Goal: Information Seeking & Learning: Learn about a topic

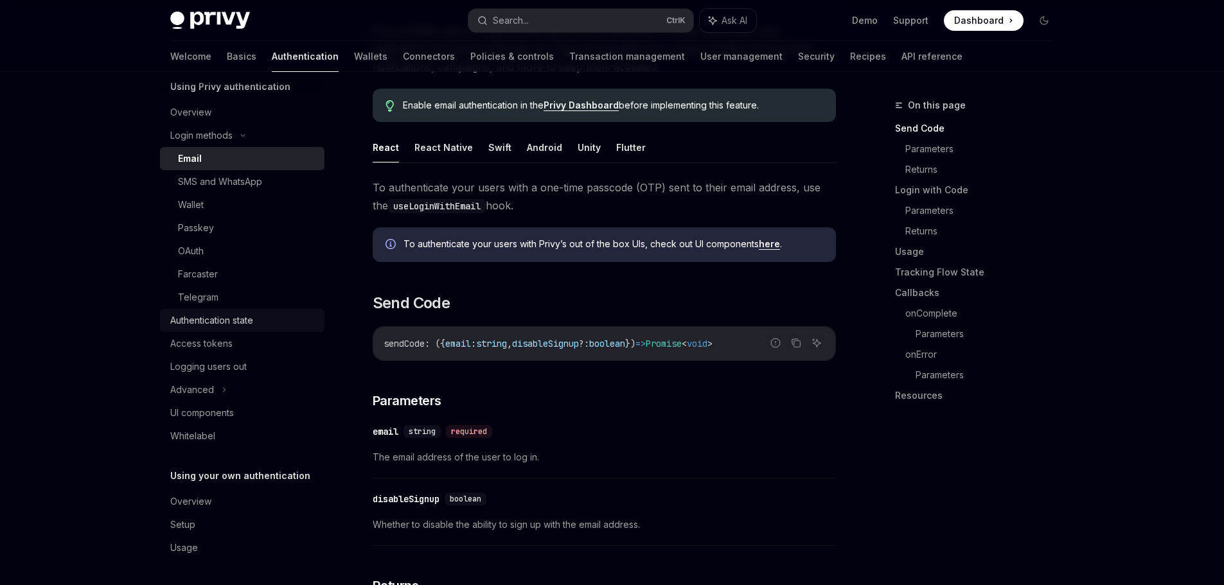
scroll to position [257, 0]
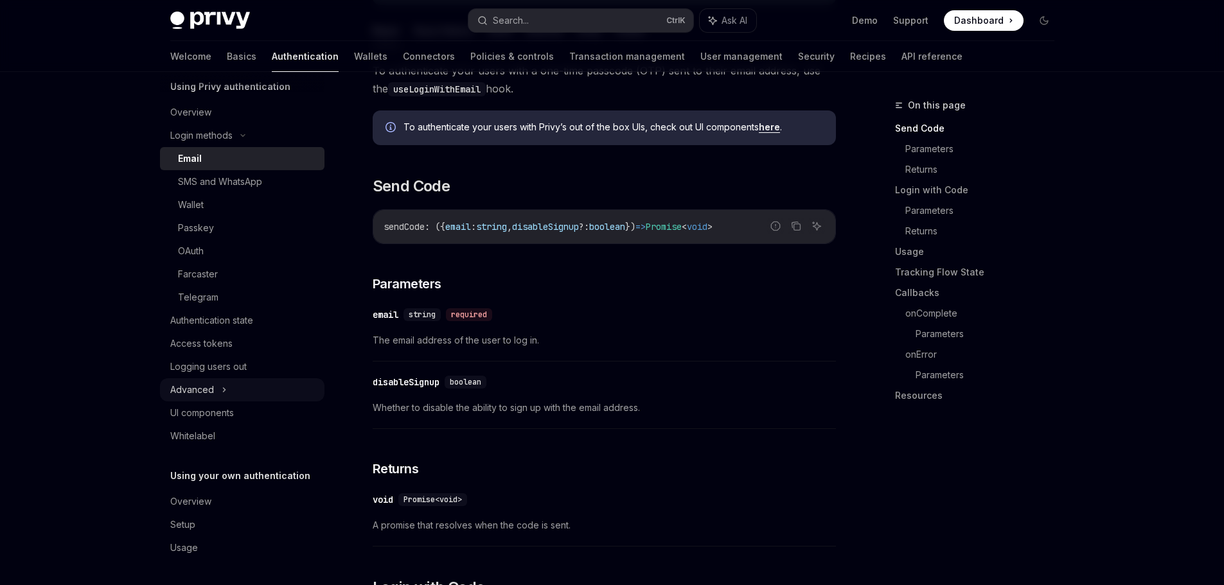
click at [222, 393] on icon at bounding box center [224, 389] width 5 height 15
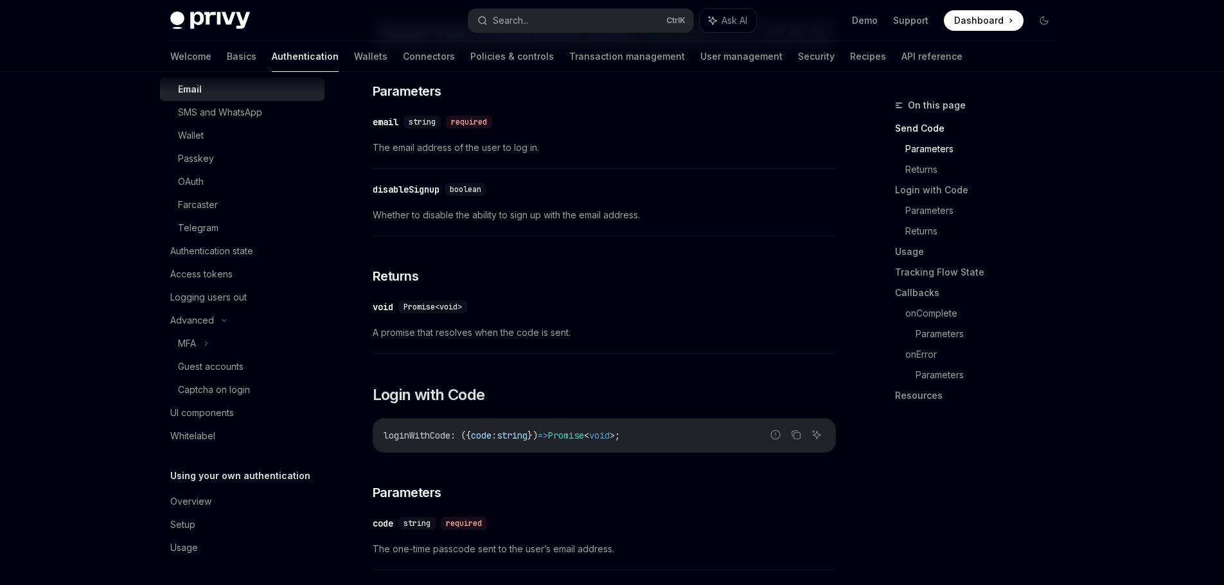
scroll to position [450, 0]
click at [197, 526] on div "Setup" at bounding box center [243, 524] width 146 height 15
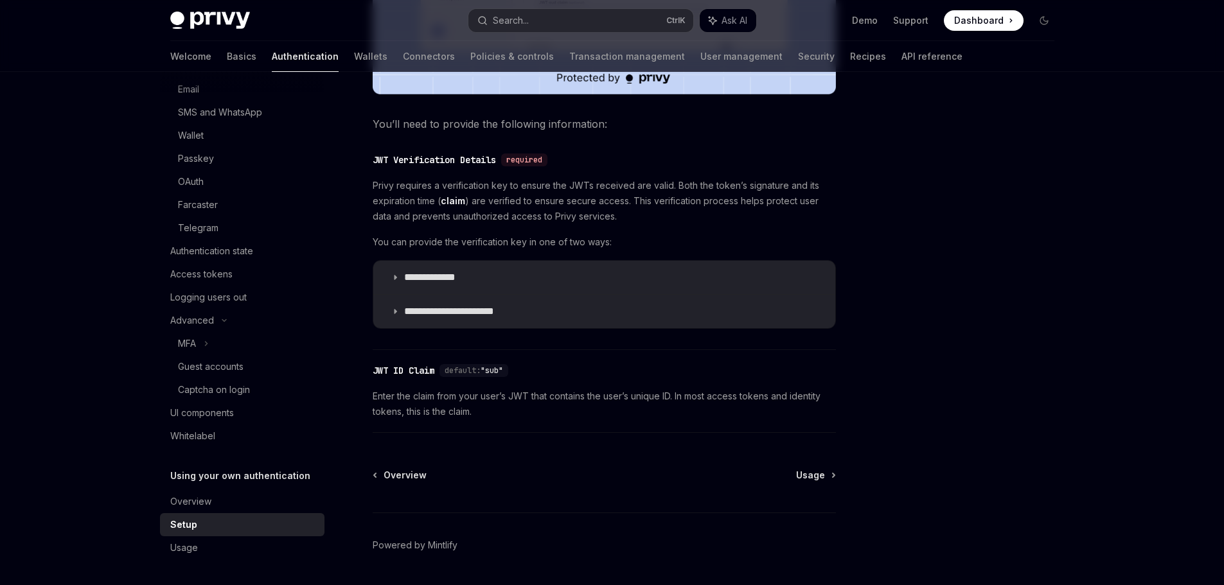
scroll to position [617, 0]
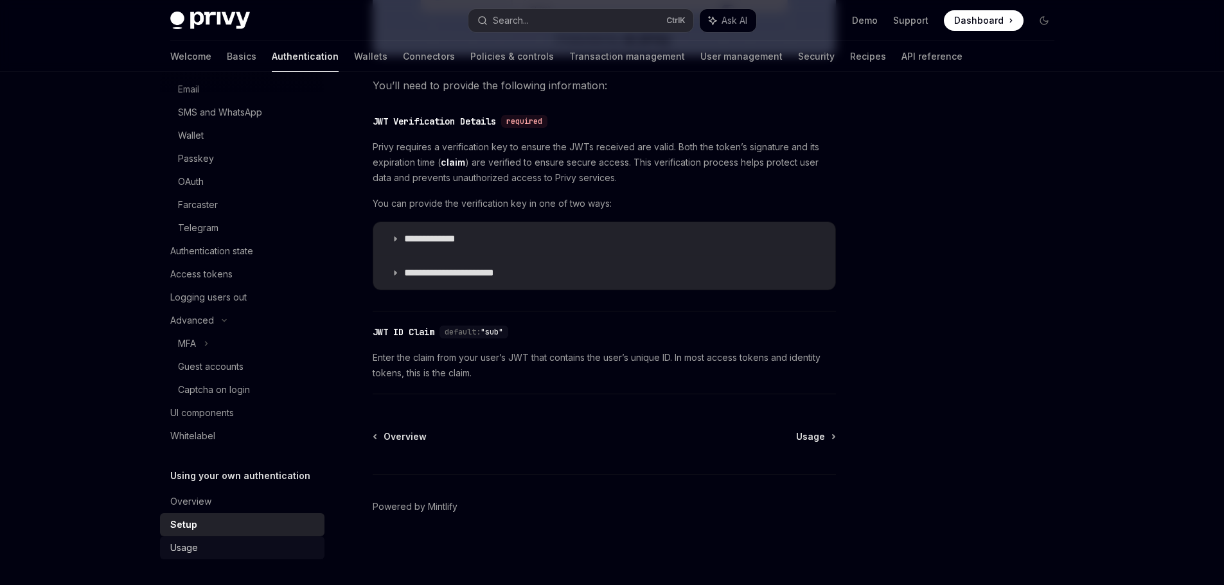
drag, startPoint x: 175, startPoint y: 554, endPoint x: 210, endPoint y: 546, distance: 35.7
click at [175, 554] on div "Usage" at bounding box center [184, 547] width 28 height 15
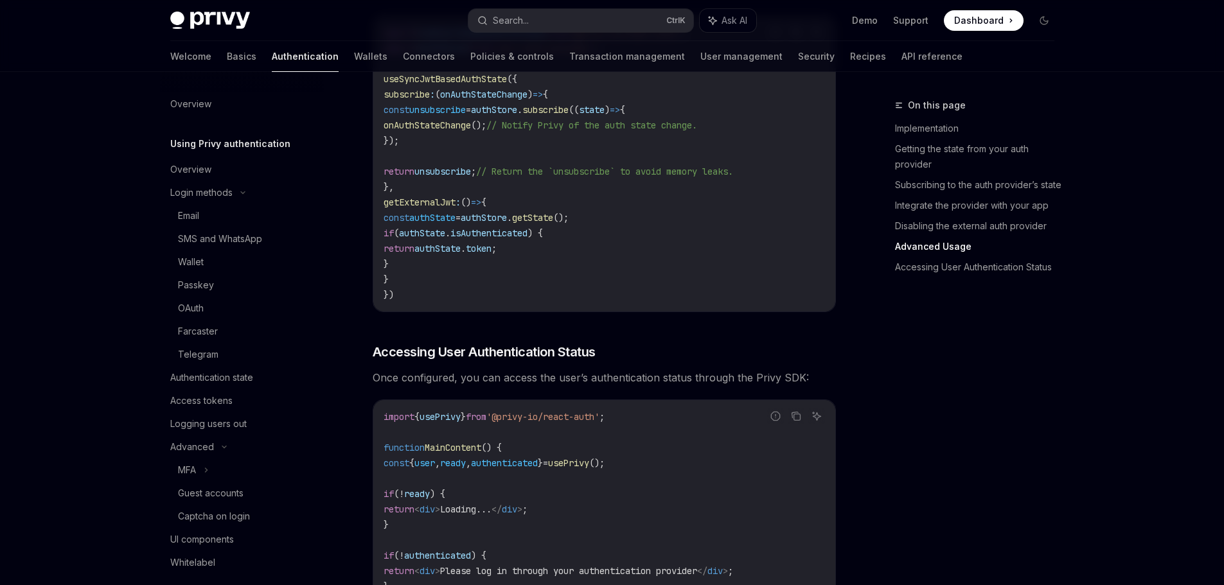
scroll to position [2240, 0]
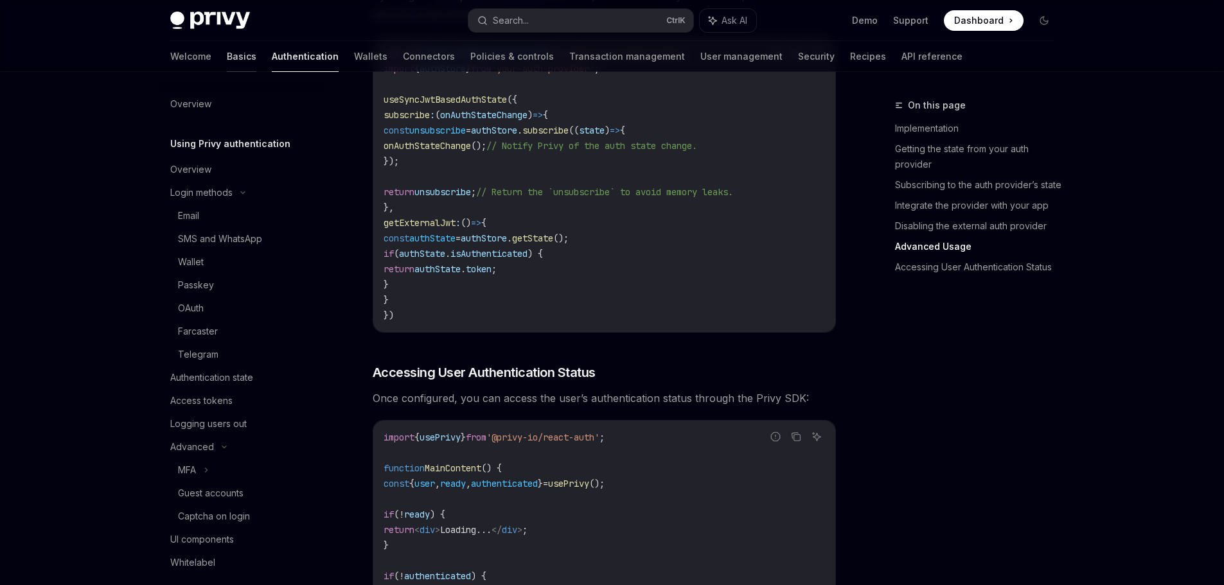
click at [227, 61] on link "Basics" at bounding box center [242, 56] width 30 height 31
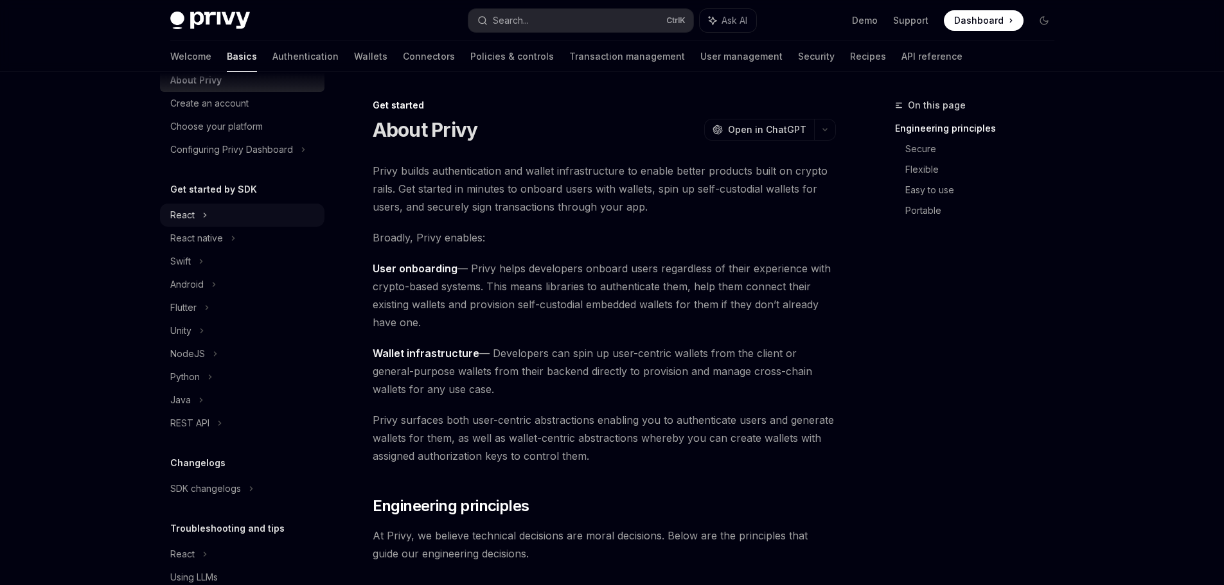
scroll to position [98, 0]
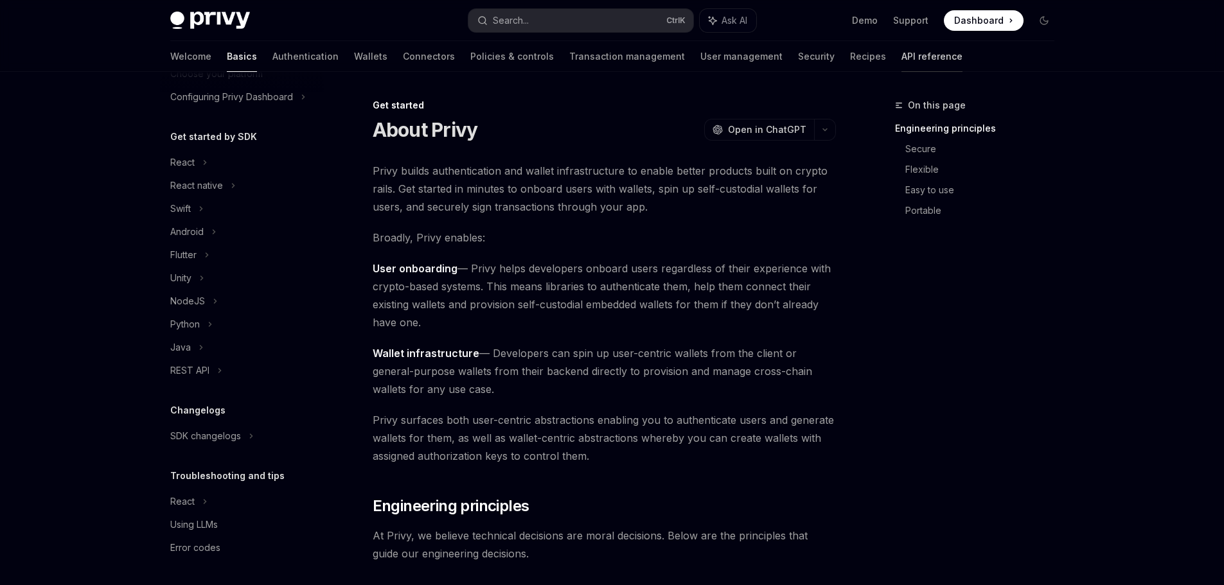
click at [901, 60] on link "API reference" at bounding box center [931, 56] width 61 height 31
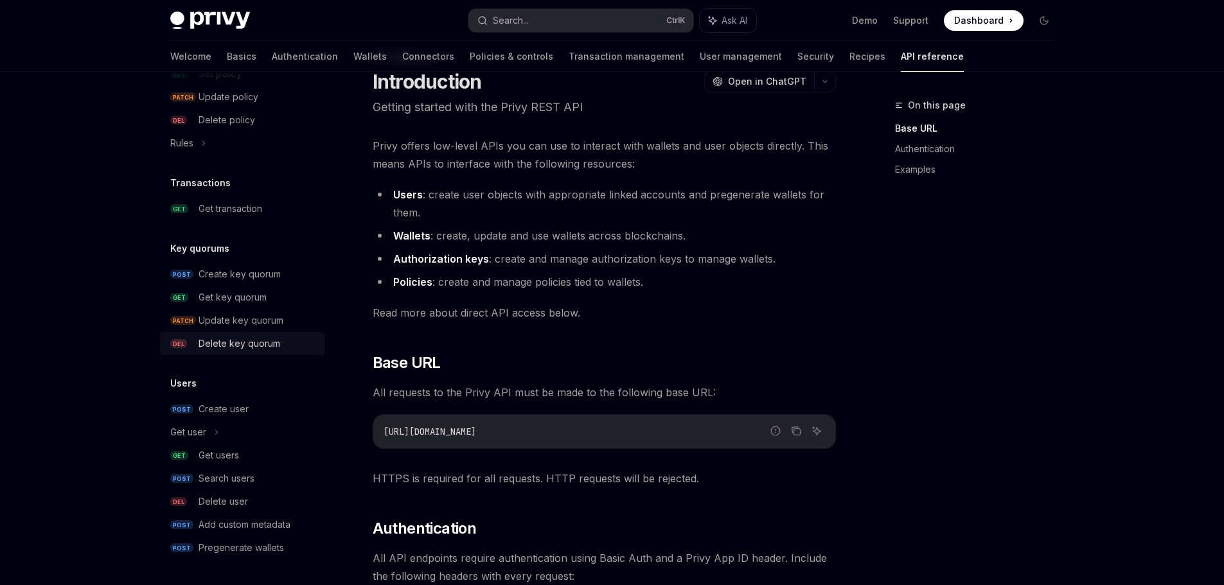
scroll to position [64, 0]
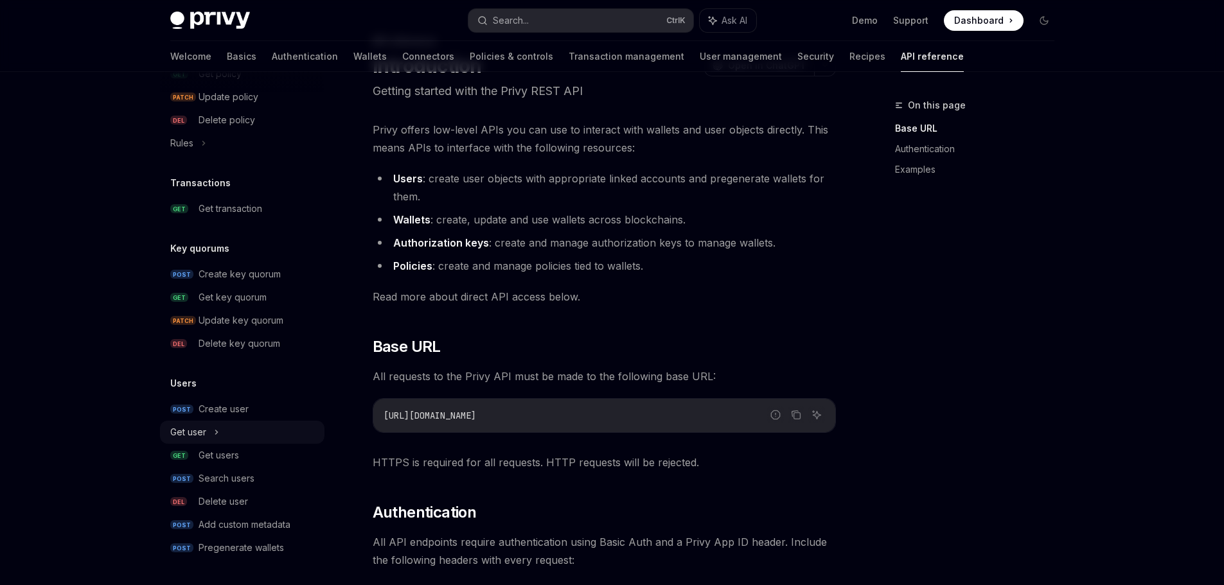
click at [224, 430] on div "Get user" at bounding box center [242, 432] width 164 height 23
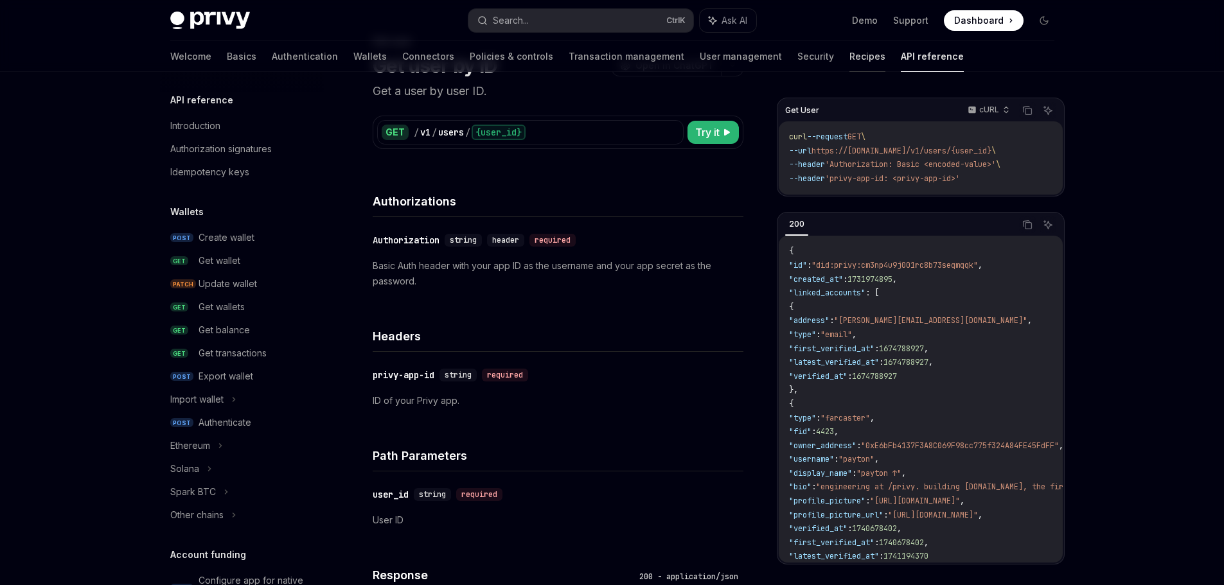
click at [849, 54] on link "Recipes" at bounding box center [867, 56] width 36 height 31
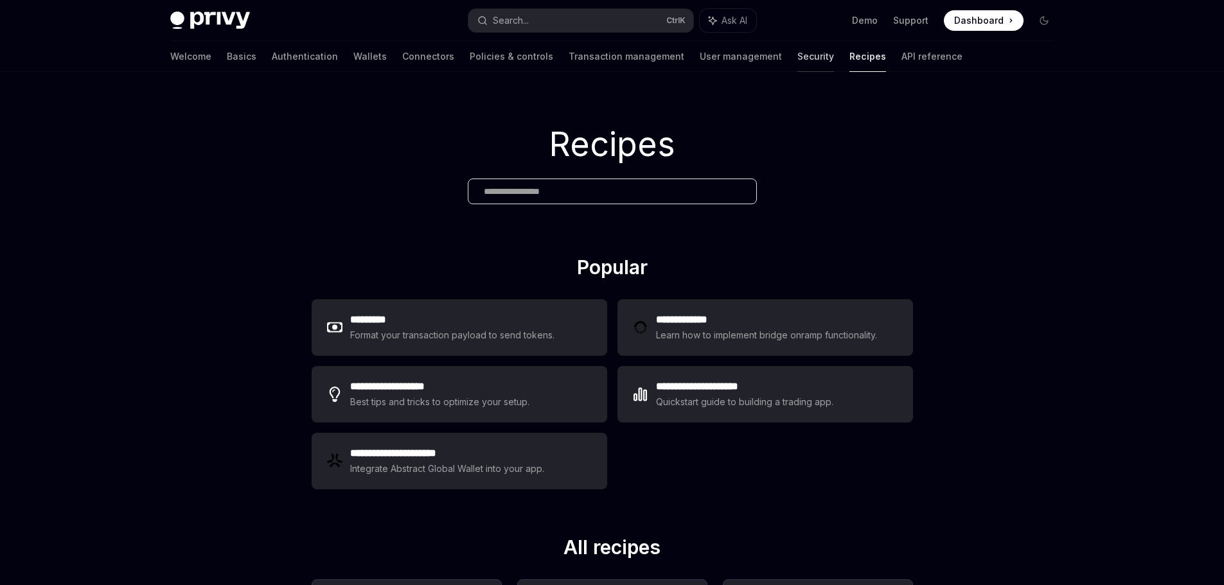
click at [797, 66] on link "Security" at bounding box center [815, 56] width 37 height 31
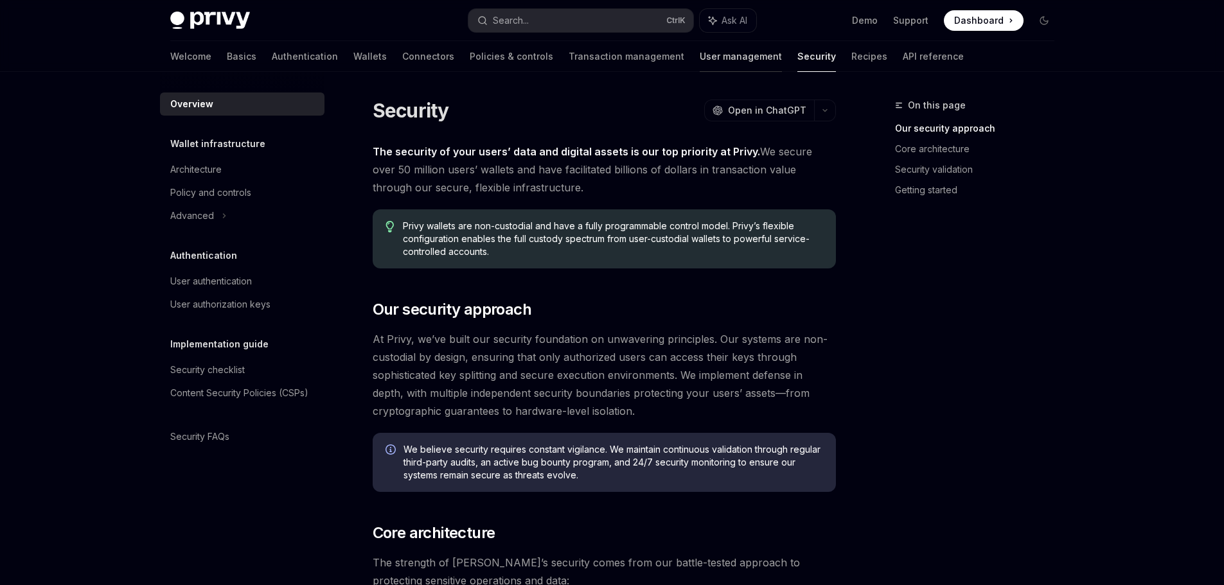
click at [700, 63] on link "User management" at bounding box center [741, 56] width 82 height 31
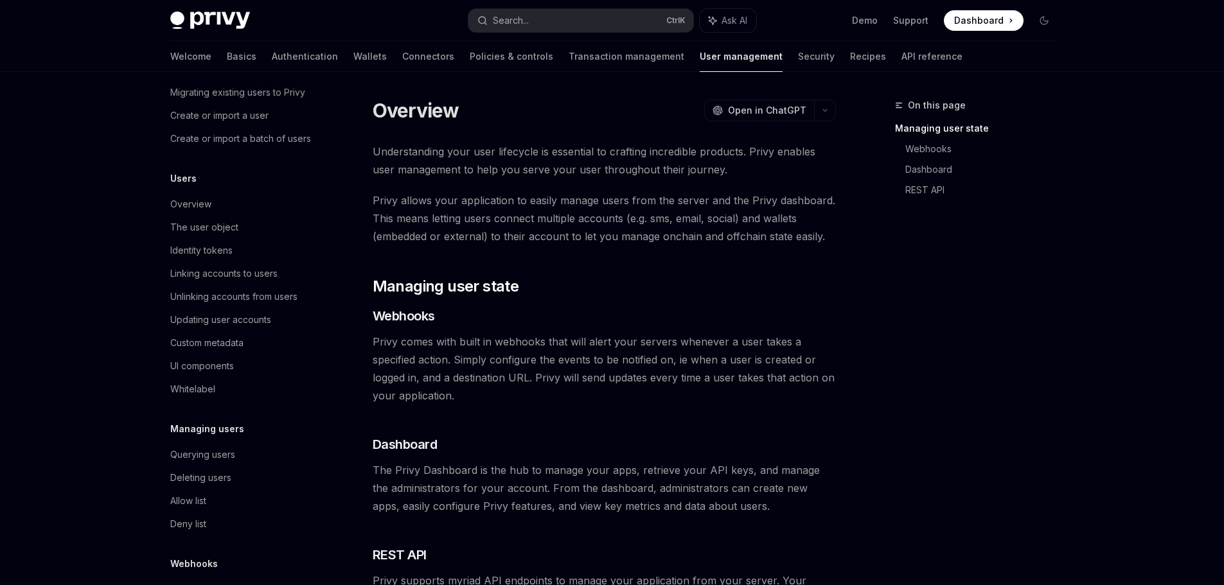
scroll to position [157, 0]
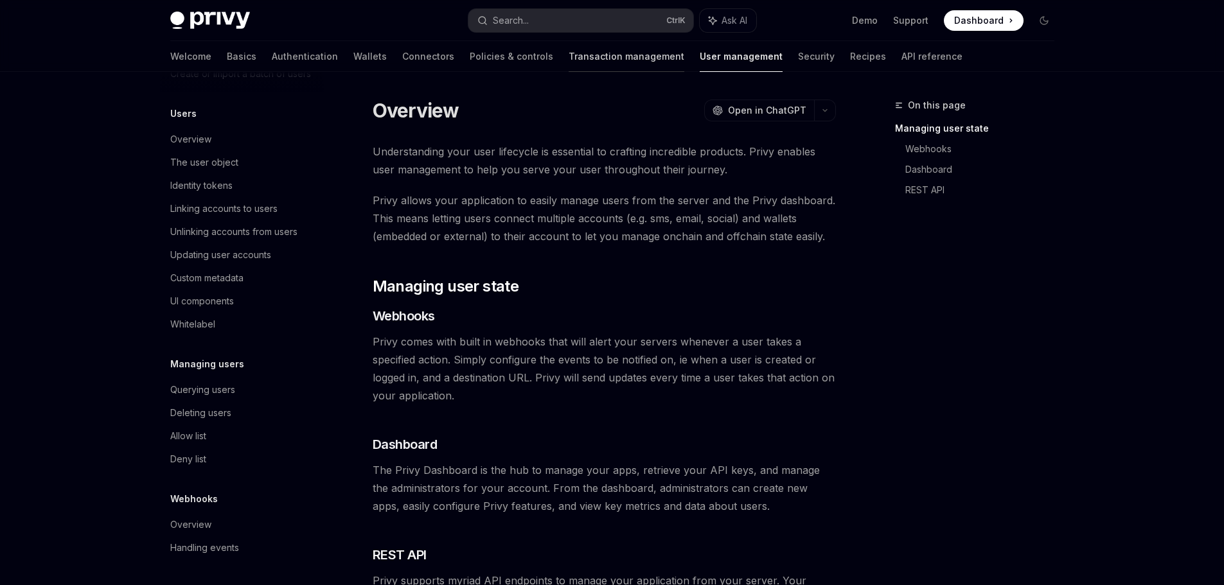
click at [582, 60] on link "Transaction management" at bounding box center [627, 56] width 116 height 31
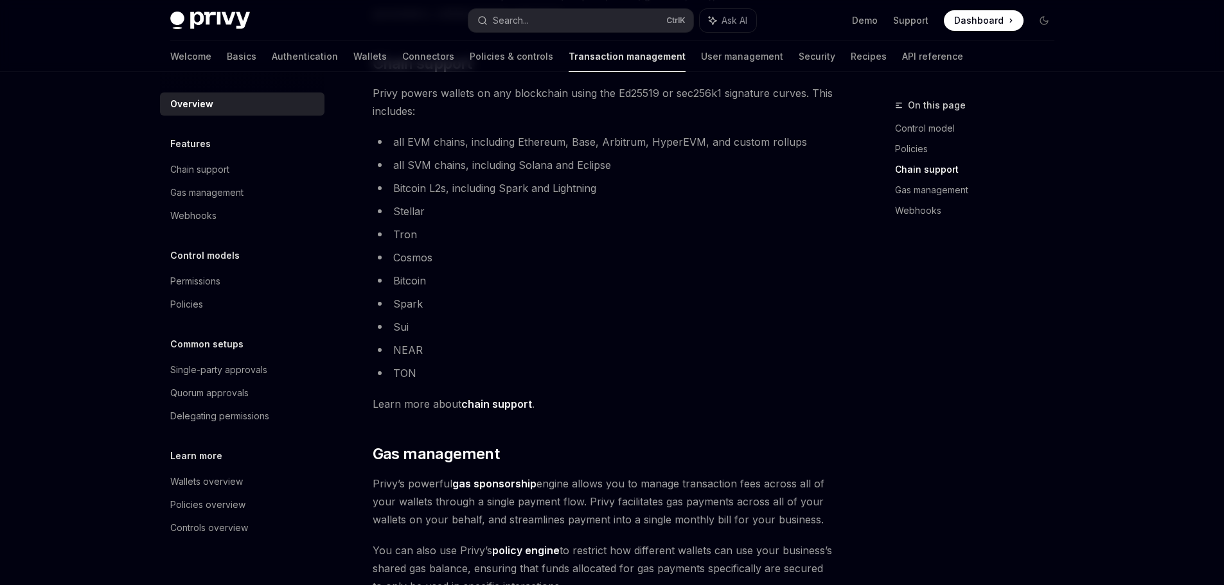
scroll to position [707, 0]
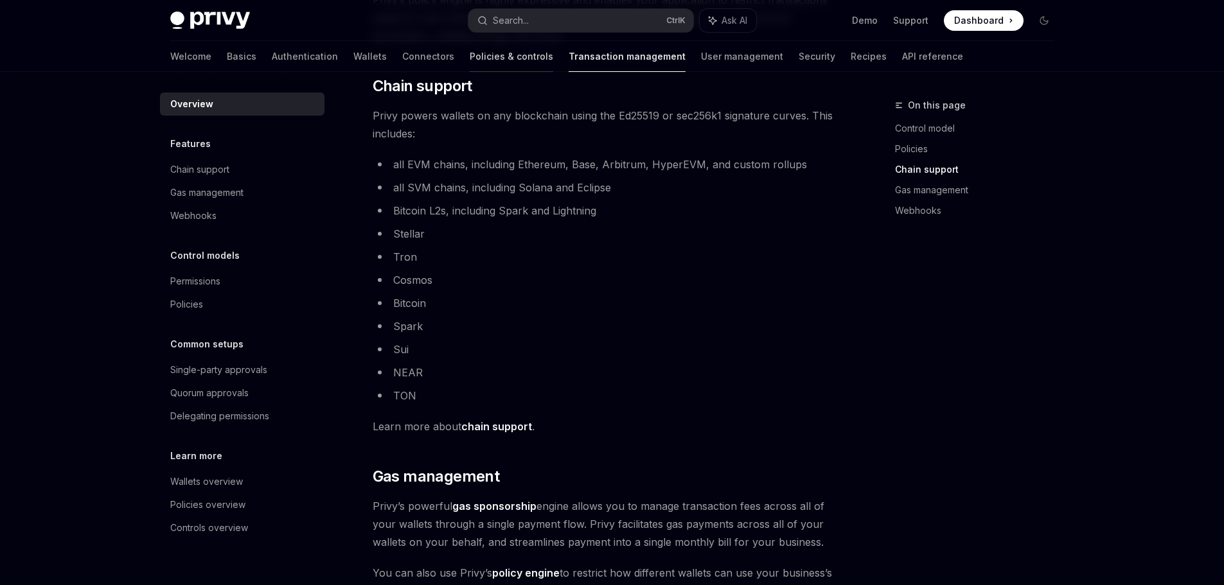
click at [470, 55] on link "Policies & controls" at bounding box center [512, 56] width 84 height 31
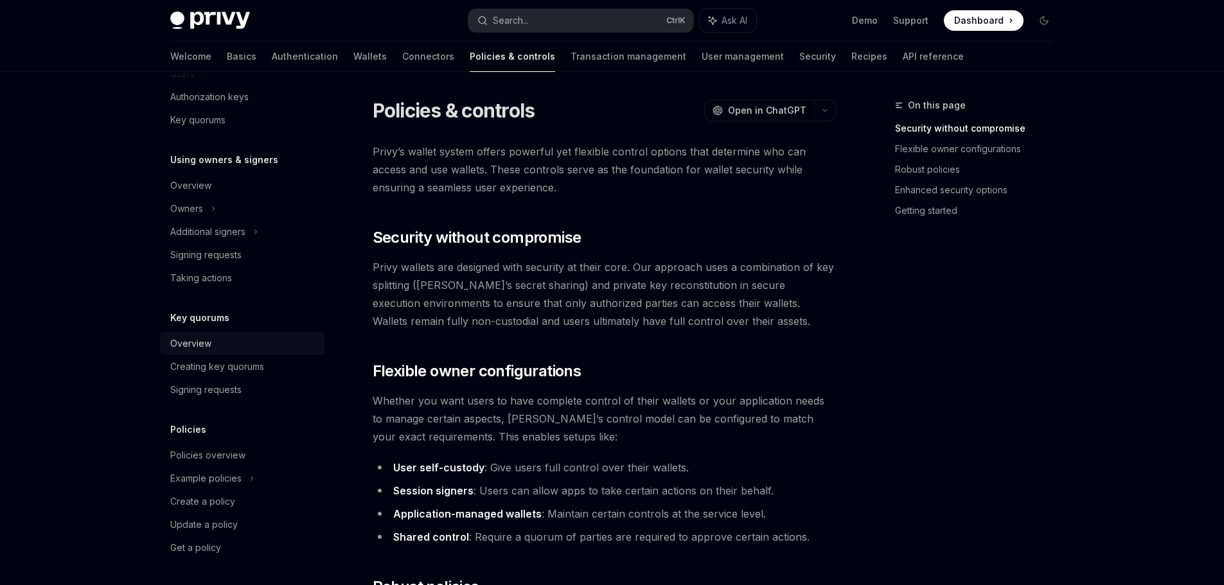
scroll to position [64, 0]
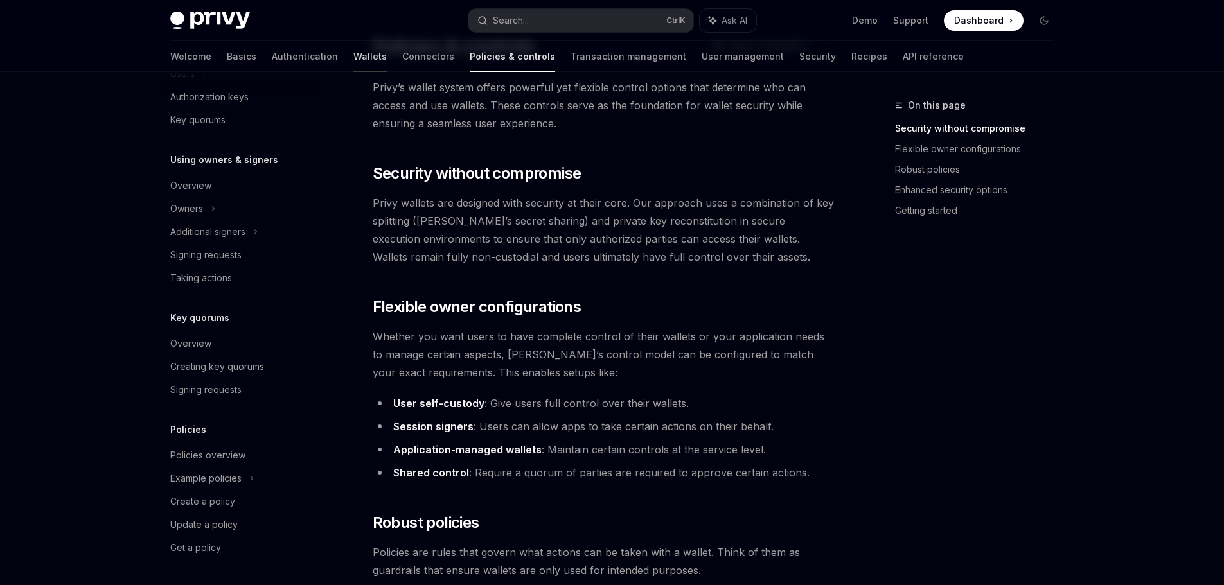
click at [353, 57] on link "Wallets" at bounding box center [369, 56] width 33 height 31
type textarea "*"
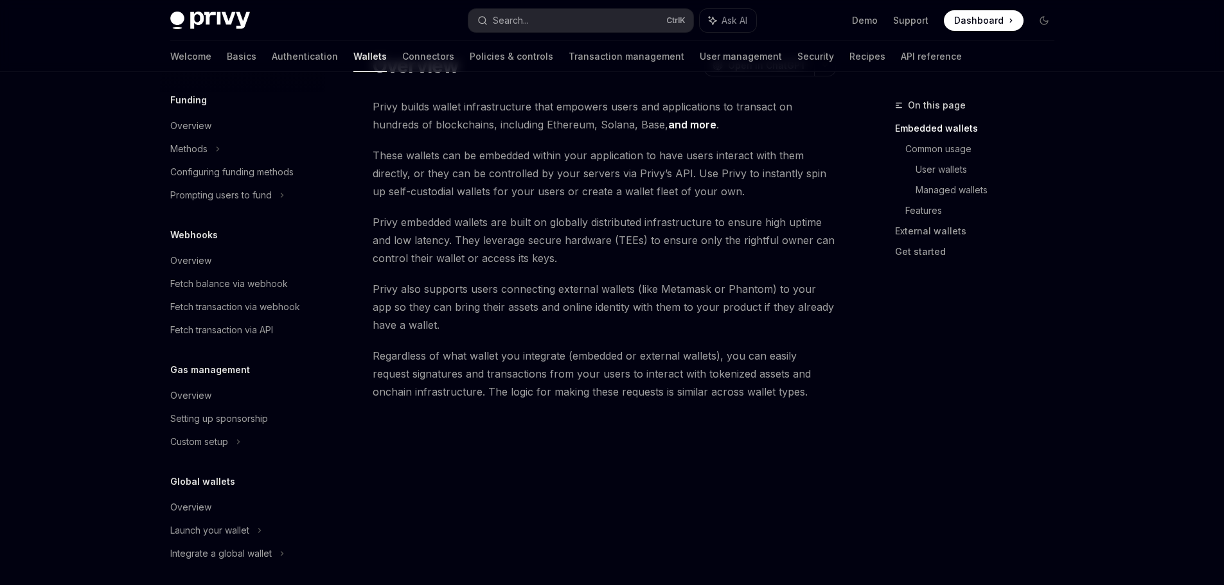
scroll to position [518, 0]
